Goal: Book appointment/travel/reservation

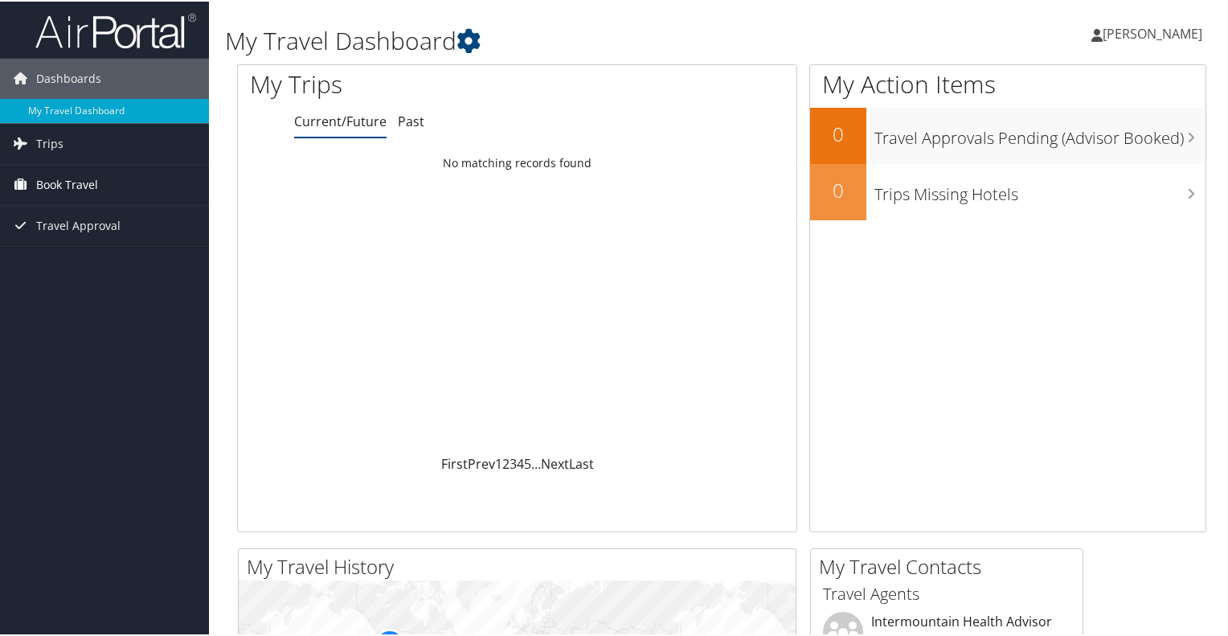
click at [72, 188] on span "Book Travel" at bounding box center [67, 183] width 62 height 40
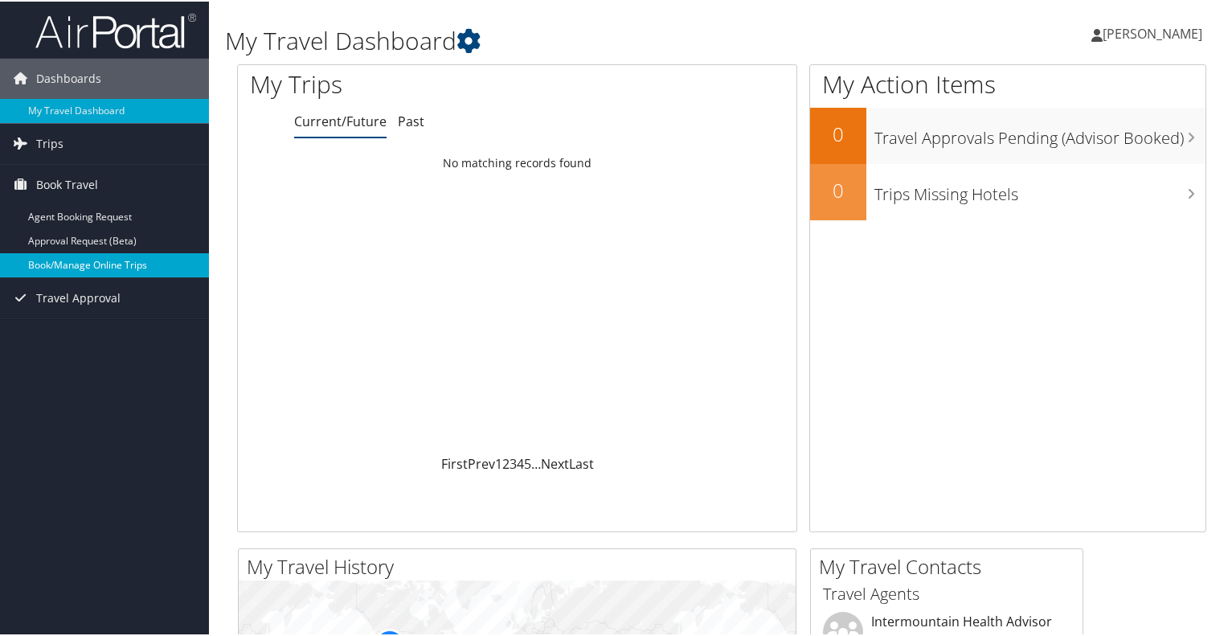
click at [63, 260] on link "Book/Manage Online Trips" at bounding box center [104, 263] width 209 height 24
